Goal: Navigation & Orientation: Understand site structure

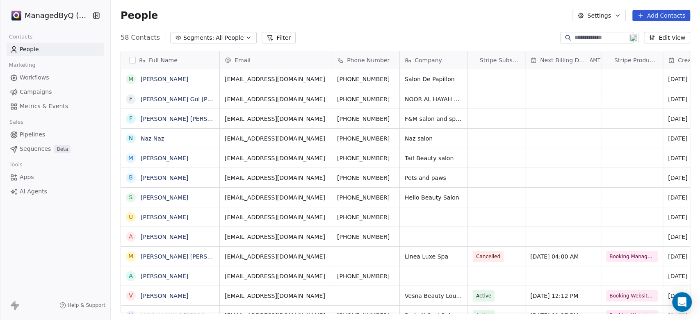
scroll to position [275, 583]
click at [54, 16] on html "ManagedByQ (FZE) Contacts People Marketing Workflows Campaigns Metrics & Events…" at bounding box center [350, 160] width 700 height 320
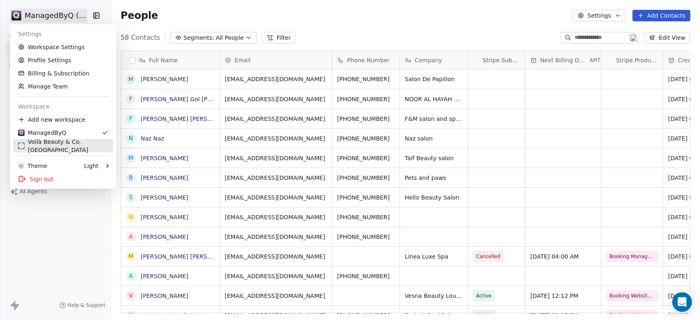
drag, startPoint x: 65, startPoint y: 146, endPoint x: 66, endPoint y: 140, distance: 5.5
click at [66, 146] on div "Voilà Beauty & Co. [GEOGRAPHIC_DATA]" at bounding box center [63, 146] width 90 height 16
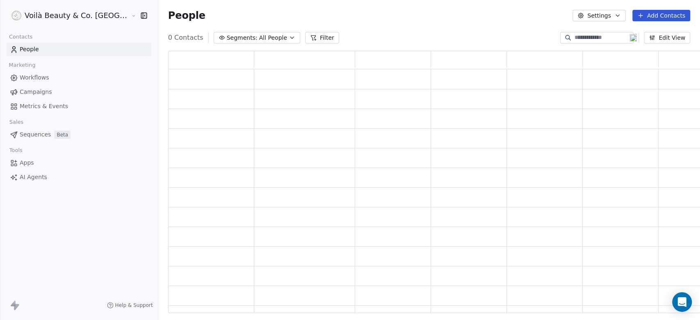
scroll to position [255, 552]
click at [39, 98] on link "Campaigns" at bounding box center [79, 92] width 145 height 14
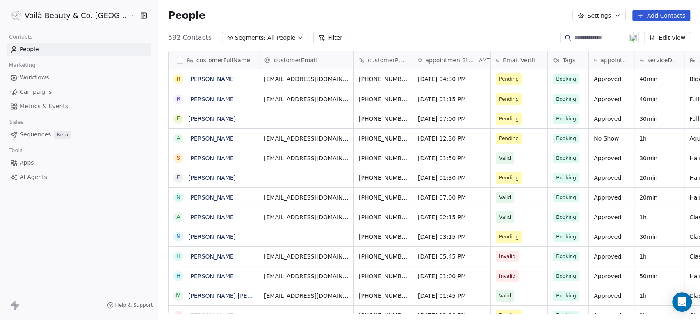
click at [39, 94] on span "Campaigns" at bounding box center [36, 92] width 32 height 9
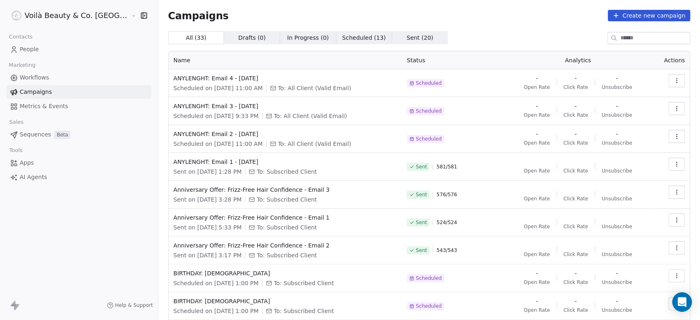
click at [407, 39] on span "Sent ( 20 )" at bounding box center [420, 38] width 27 height 9
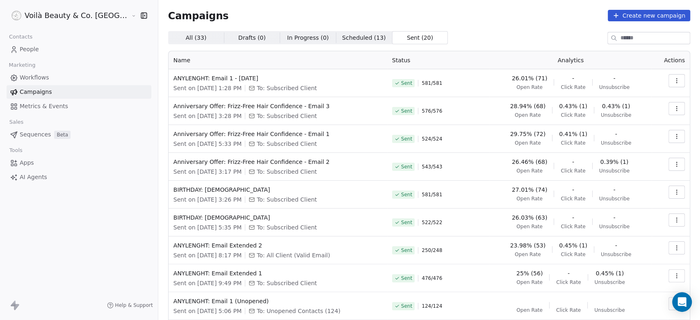
click at [27, 50] on span "People" at bounding box center [29, 49] width 19 height 9
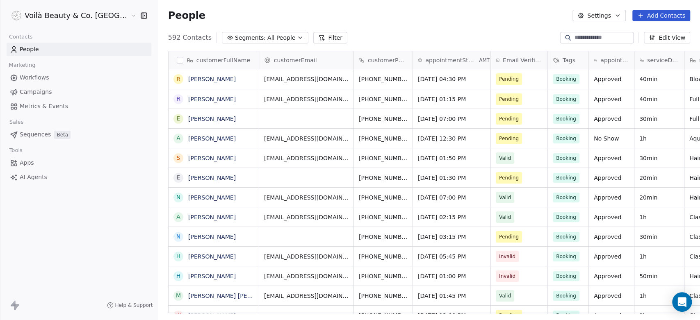
scroll to position [275, 571]
click at [31, 108] on span "Metrics & Events" at bounding box center [44, 106] width 48 height 9
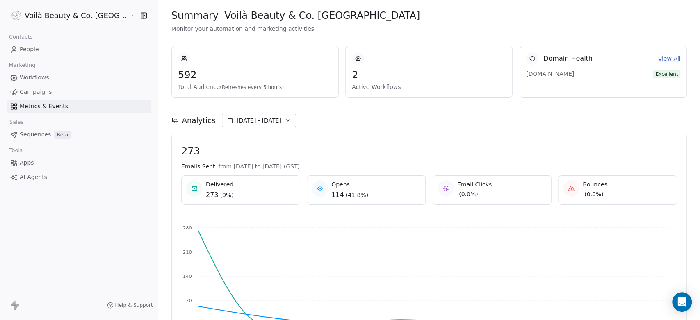
scroll to position [76, 0]
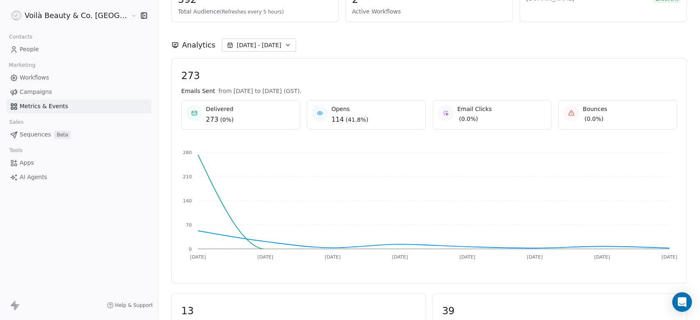
click at [39, 134] on span "Sequences" at bounding box center [35, 134] width 31 height 9
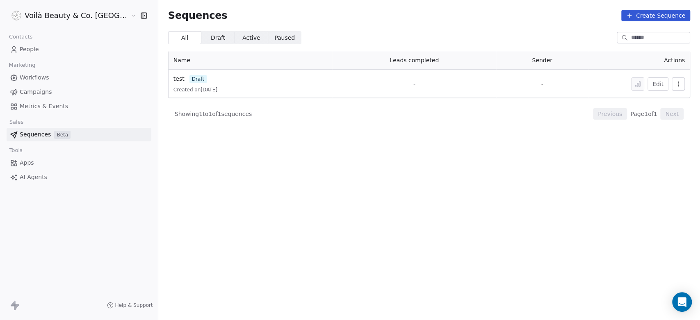
click at [268, 42] on span "Paused Paused" at bounding box center [284, 37] width 33 height 13
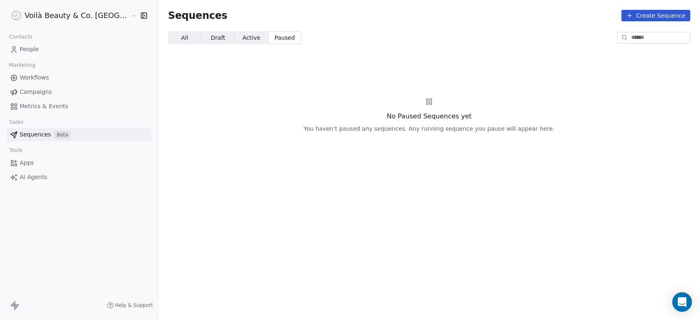
click at [168, 40] on span "All All" at bounding box center [184, 37] width 33 height 13
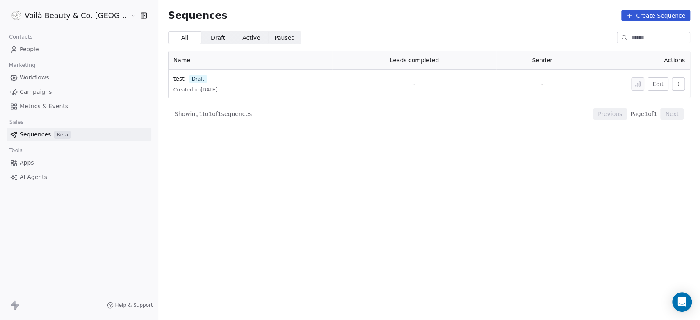
click at [26, 163] on span "Apps" at bounding box center [27, 163] width 14 height 9
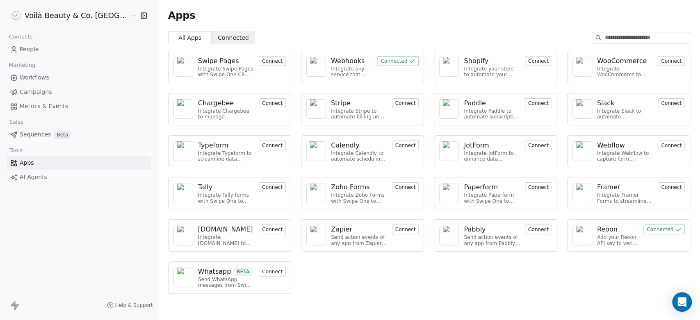
click at [34, 137] on span "Sequences" at bounding box center [35, 134] width 31 height 9
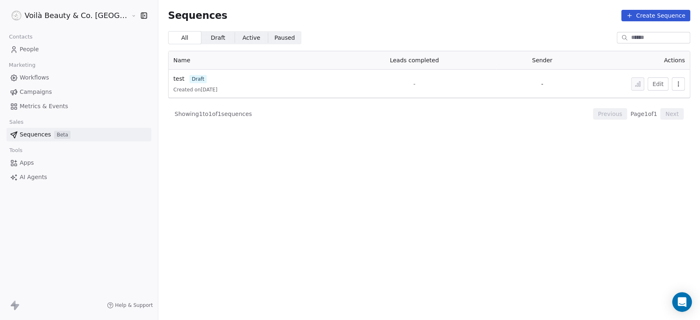
click at [33, 176] on span "AI Agents" at bounding box center [33, 177] width 27 height 9
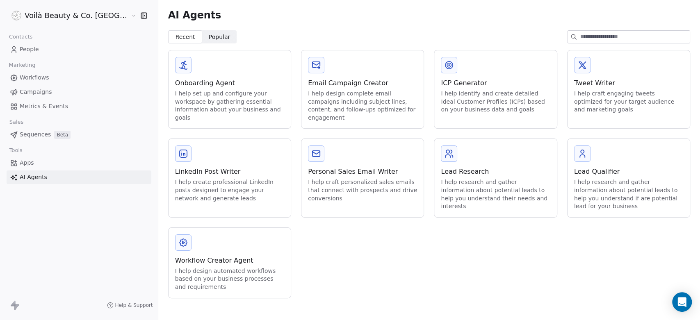
click at [33, 166] on span "Apps" at bounding box center [27, 163] width 14 height 9
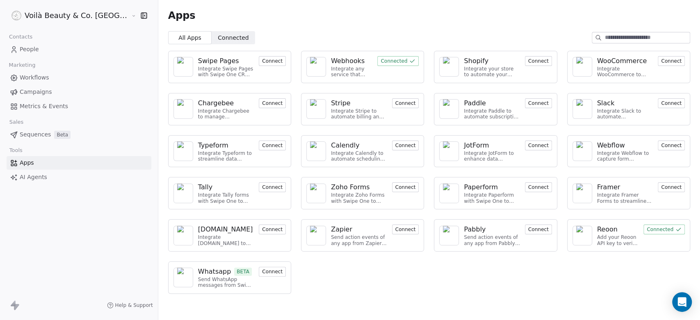
click at [31, 73] on span "Workflows" at bounding box center [35, 77] width 30 height 9
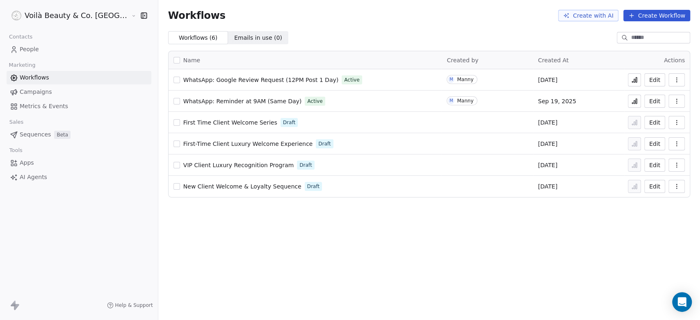
click at [38, 91] on span "Campaigns" at bounding box center [36, 92] width 32 height 9
